Goal: Information Seeking & Learning: Learn about a topic

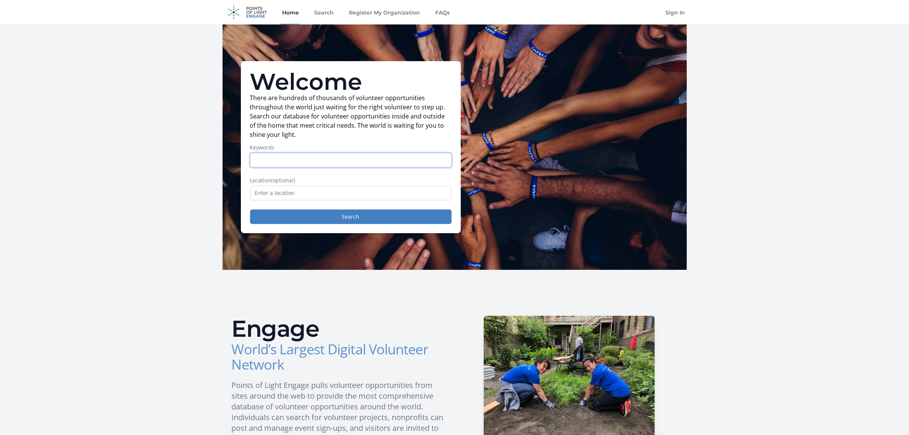
click at [349, 164] on input "Keywords" at bounding box center [351, 160] width 202 height 15
type input "animals"
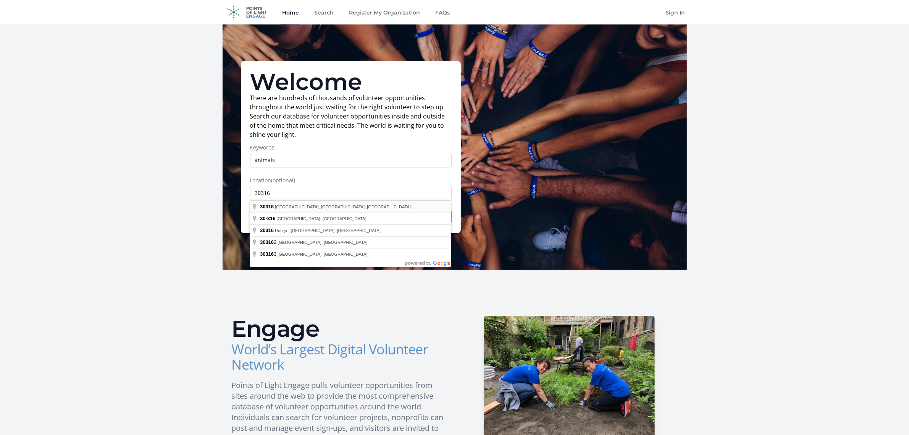
type input "[GEOGRAPHIC_DATA], [GEOGRAPHIC_DATA]"
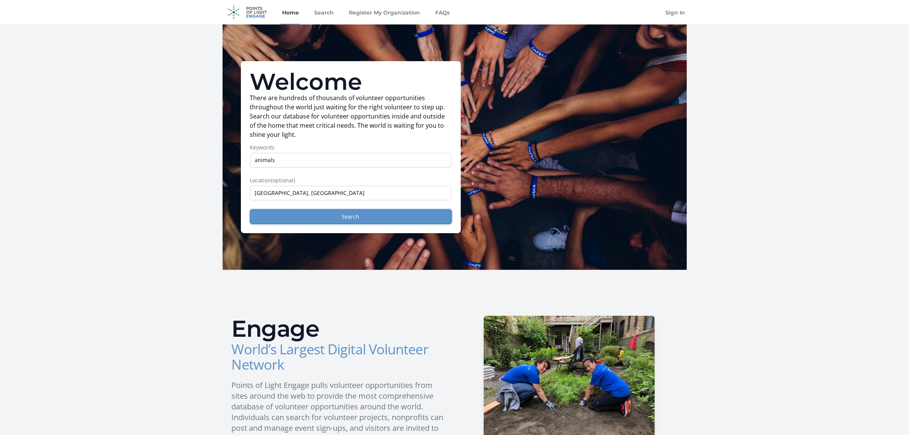
click at [381, 223] on button "Search" at bounding box center [351, 216] width 202 height 15
